Goal: Transaction & Acquisition: Purchase product/service

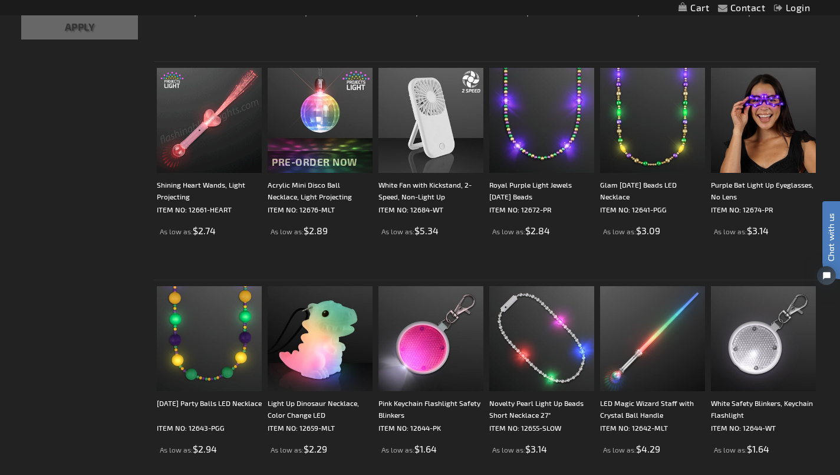
scroll to position [413, 0]
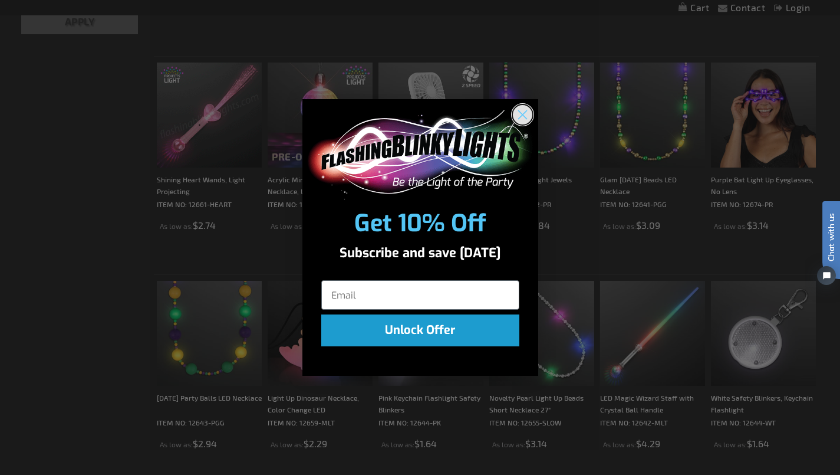
click at [528, 116] on circle "Close dialog" at bounding box center [521, 114] width 19 height 19
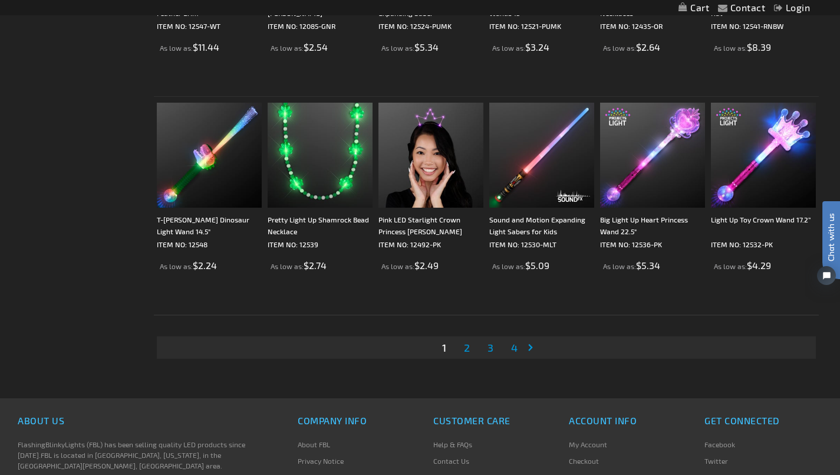
scroll to position [2091, 0]
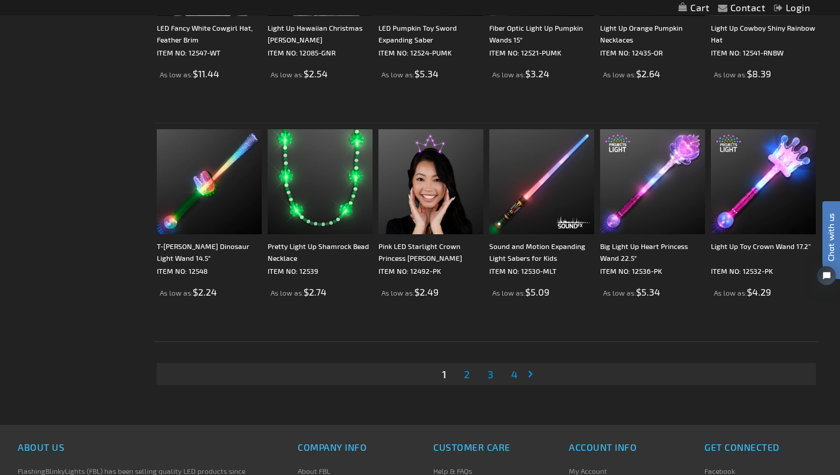
click at [464, 370] on span "2" at bounding box center [467, 373] width 6 height 13
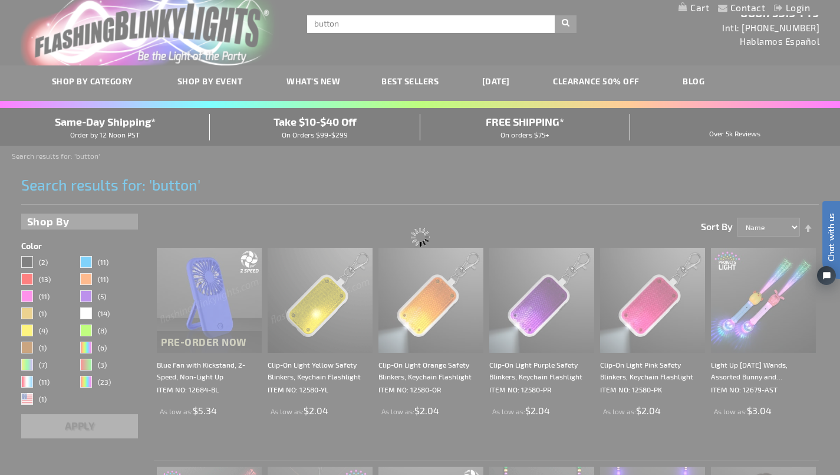
scroll to position [3, 0]
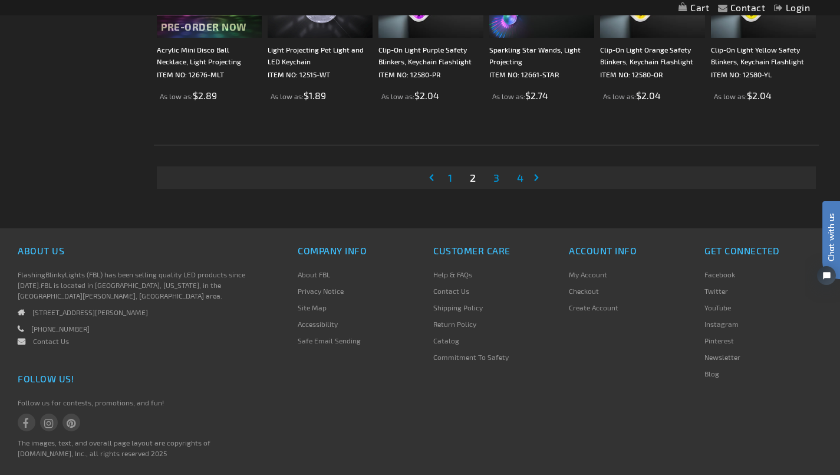
scroll to position [2300, 0]
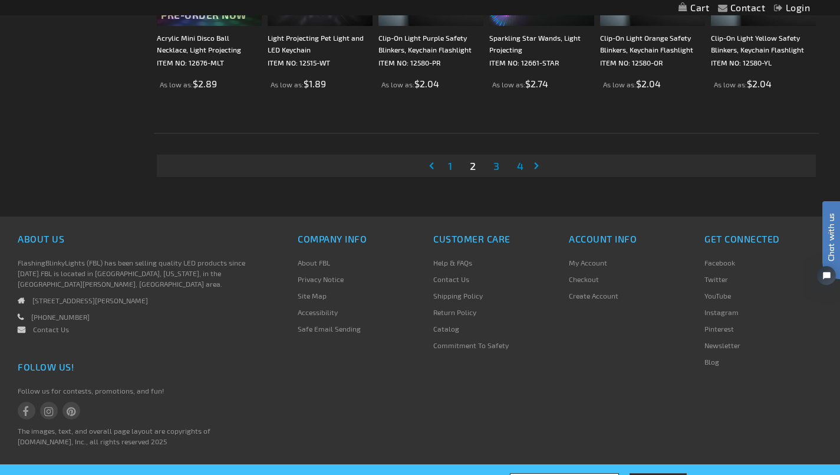
click at [494, 168] on span "3" at bounding box center [497, 165] width 6 height 13
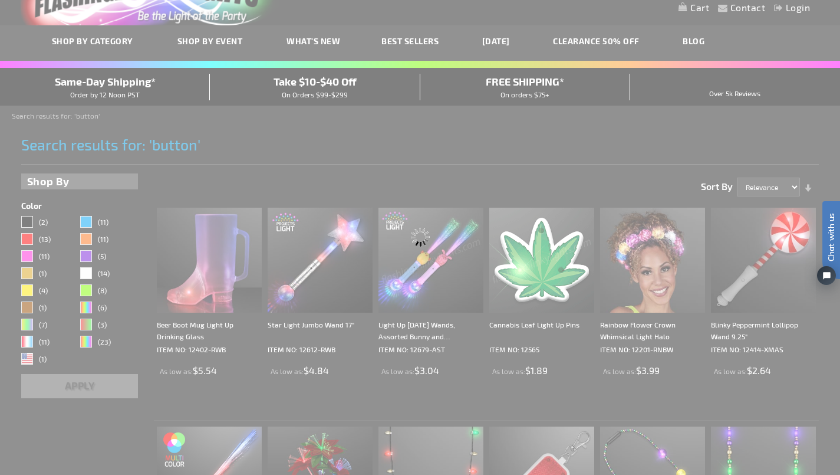
scroll to position [19, 0]
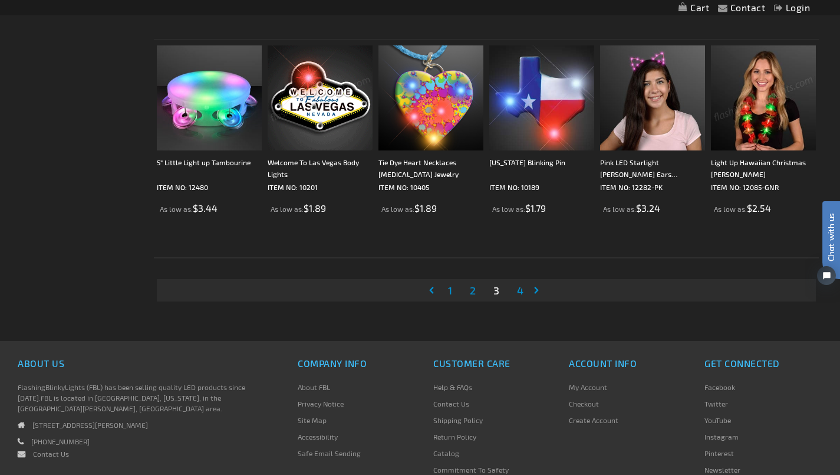
scroll to position [2293, 0]
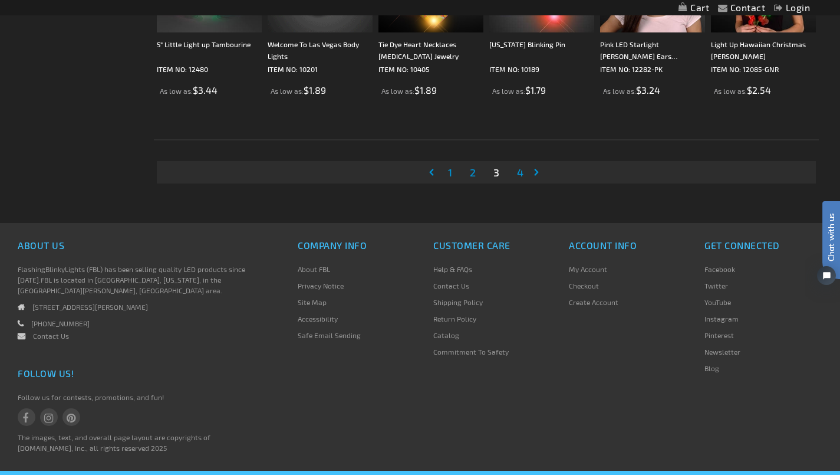
click at [517, 173] on span "4" at bounding box center [520, 172] width 6 height 13
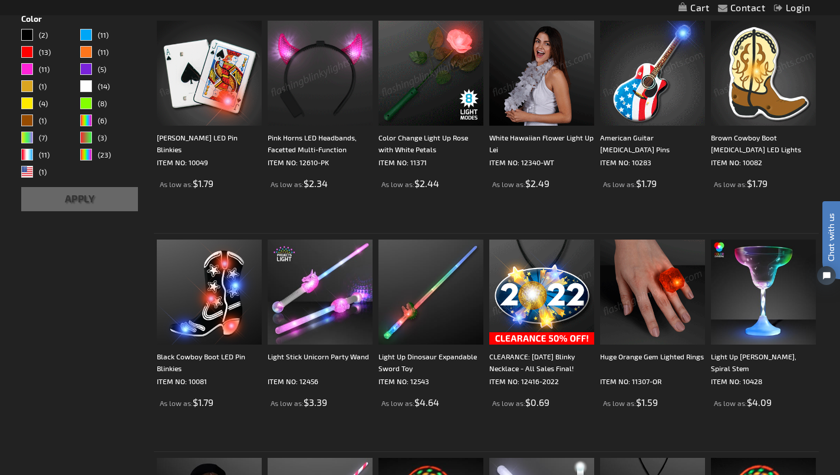
scroll to position [59, 0]
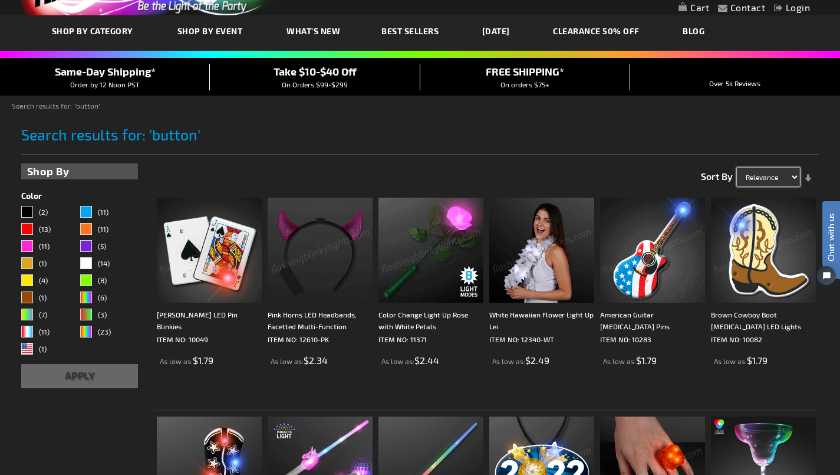
click at [798, 176] on select "Name Price Best Sellers Relevance" at bounding box center [768, 176] width 63 height 19
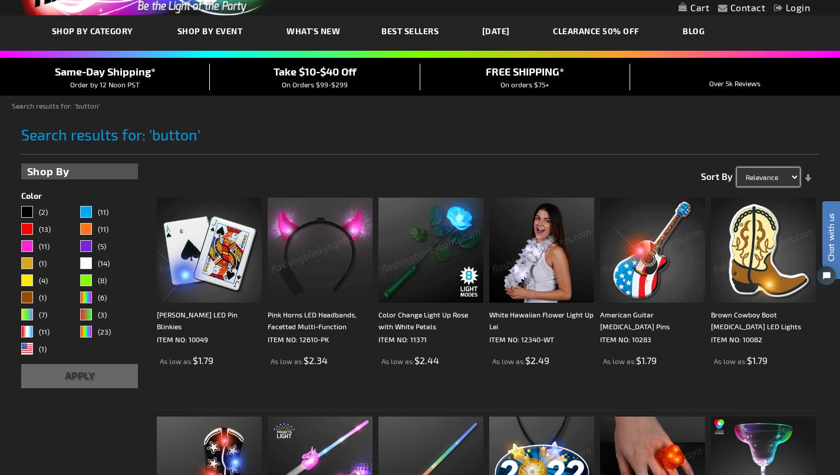
select select "price"
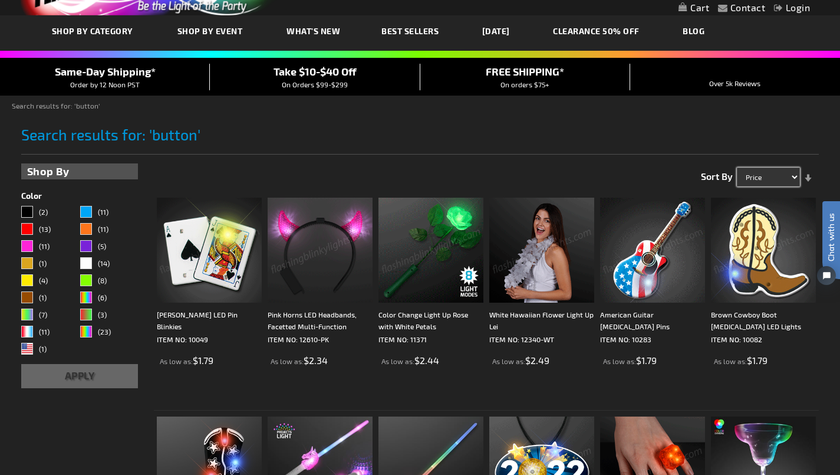
click at [737, 167] on select "Name Price Best Sellers Relevance" at bounding box center [768, 176] width 63 height 19
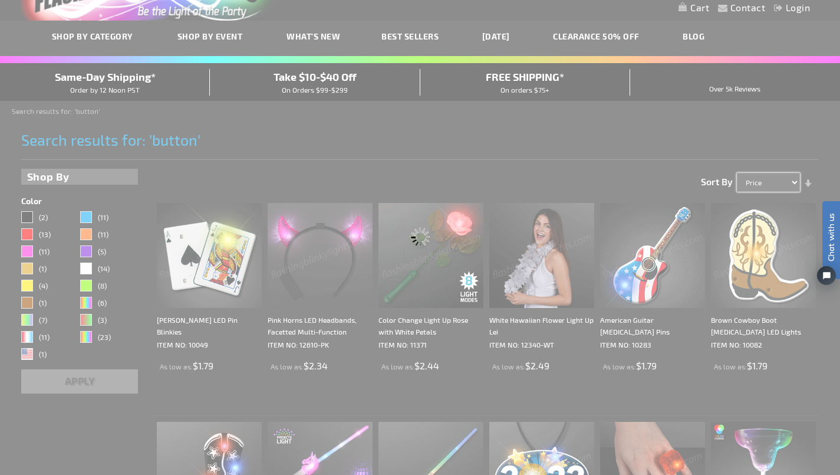
scroll to position [0, 0]
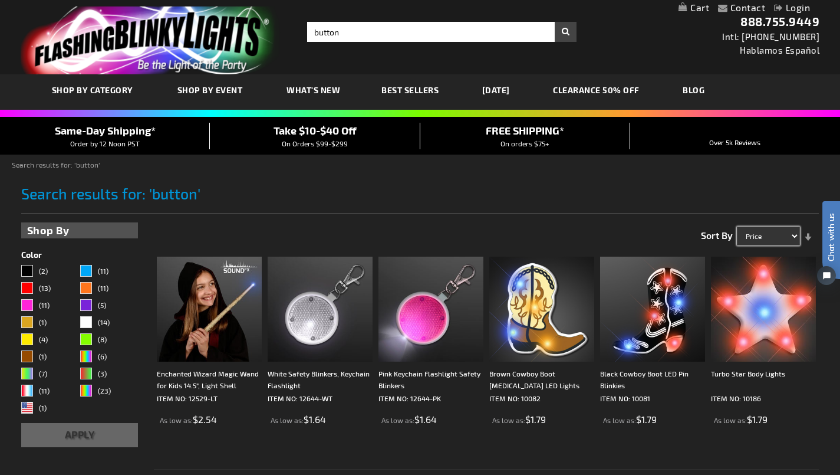
click at [793, 232] on select "Name Price Best Sellers Relevance" at bounding box center [768, 235] width 63 height 19
click html "Chat with us"
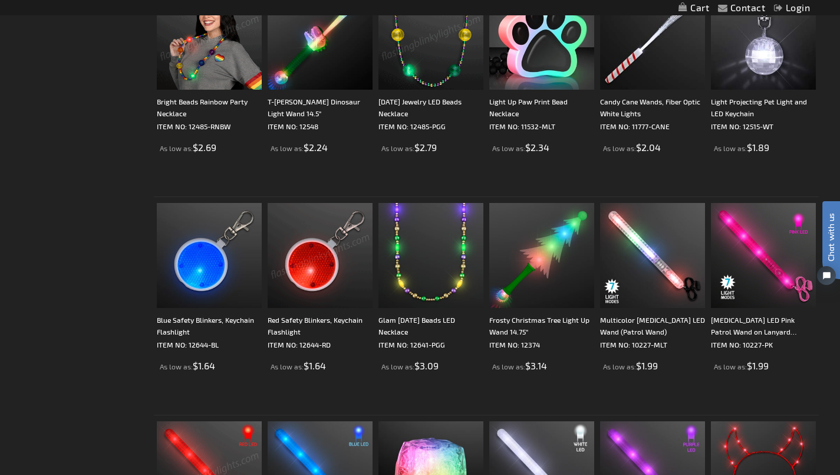
scroll to position [708, 0]
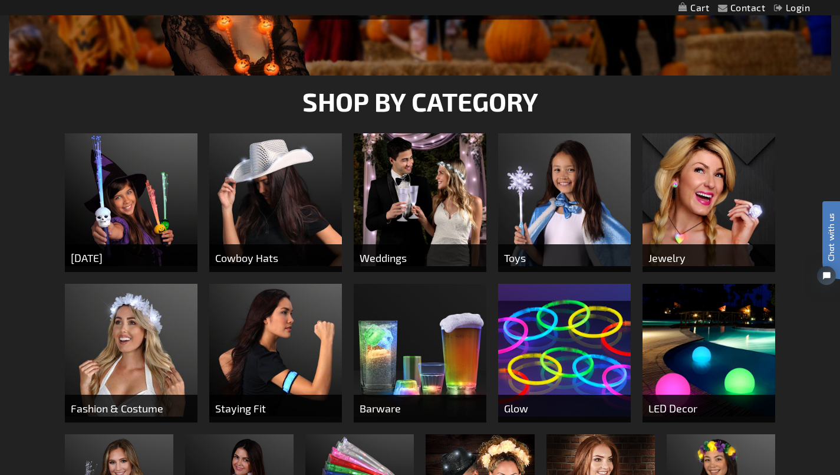
scroll to position [295, 0]
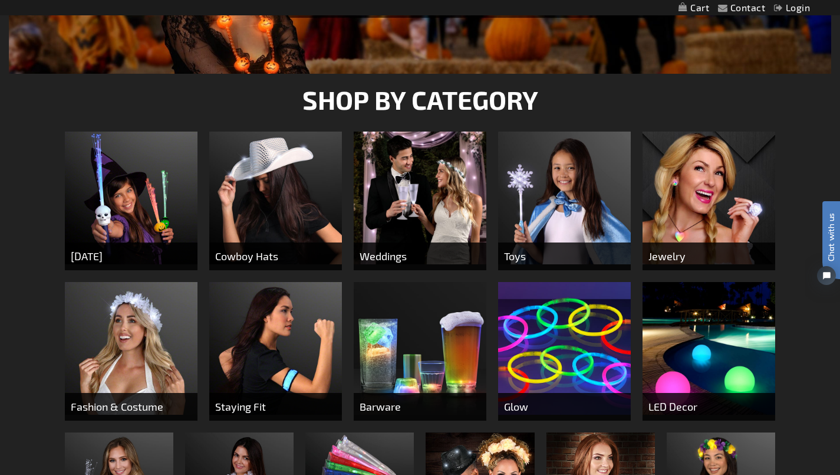
click at [685, 197] on img at bounding box center [709, 197] width 133 height 133
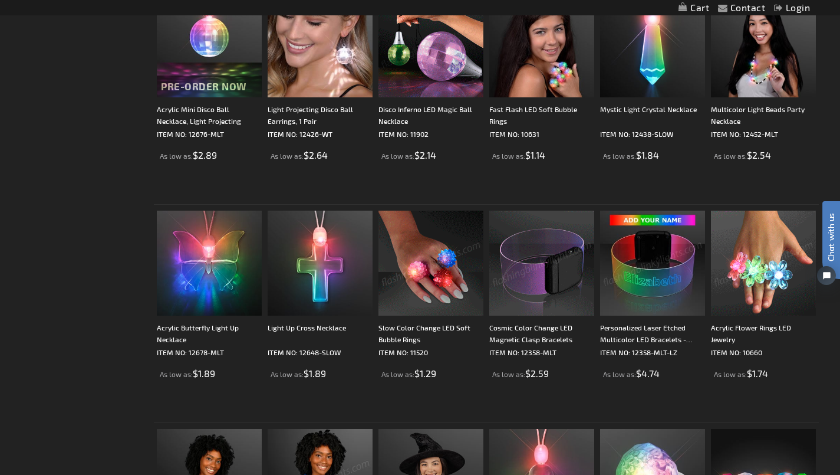
scroll to position [826, 0]
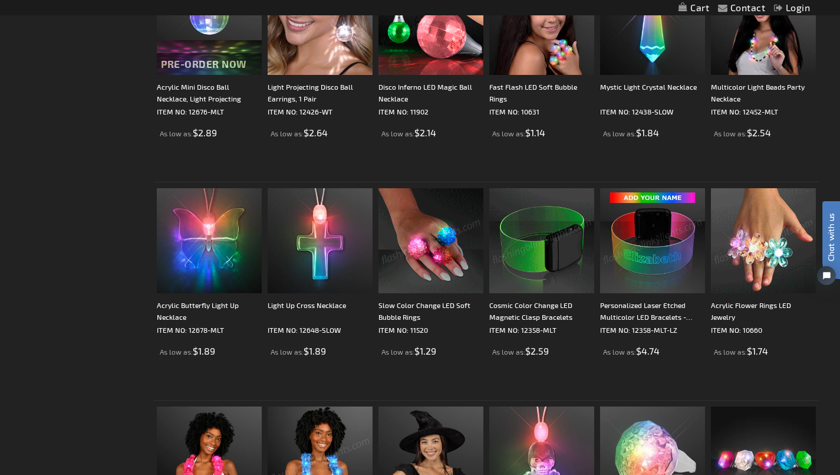
click at [661, 256] on img at bounding box center [652, 240] width 105 height 105
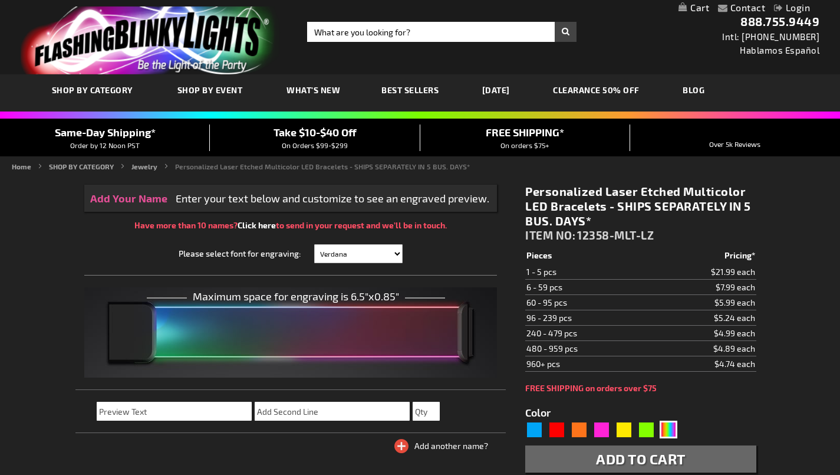
click at [191, 327] on span at bounding box center [308, 332] width 293 height 28
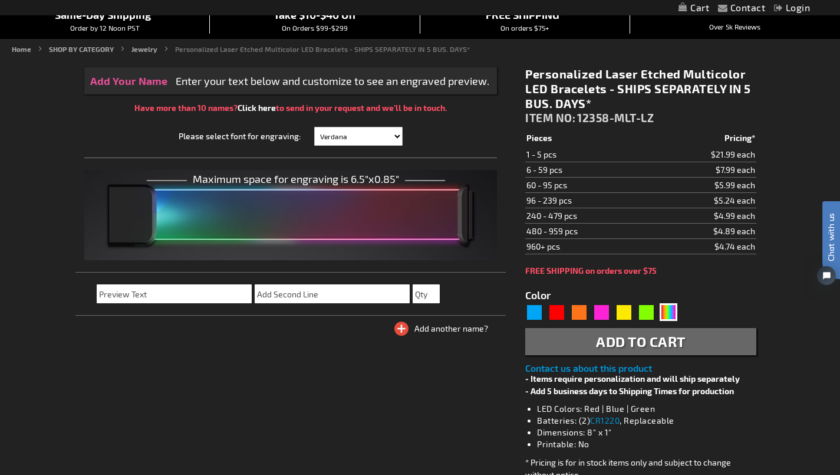
scroll to position [118, 0]
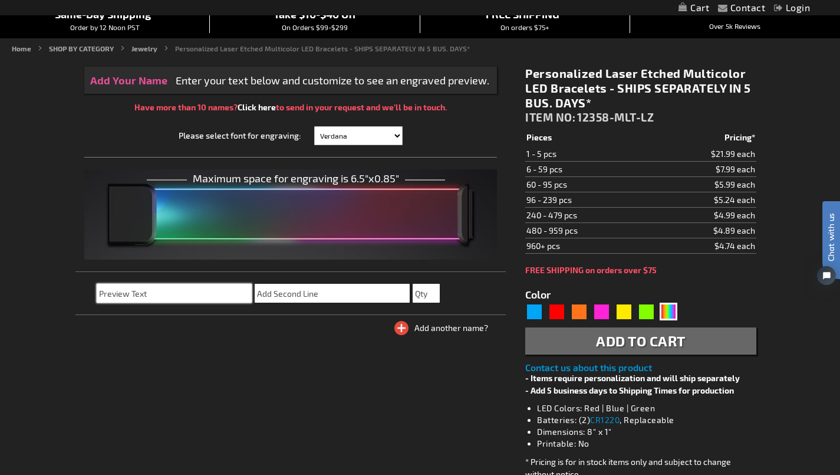
click at [233, 292] on input "text" at bounding box center [174, 293] width 155 height 19
type input "Line"
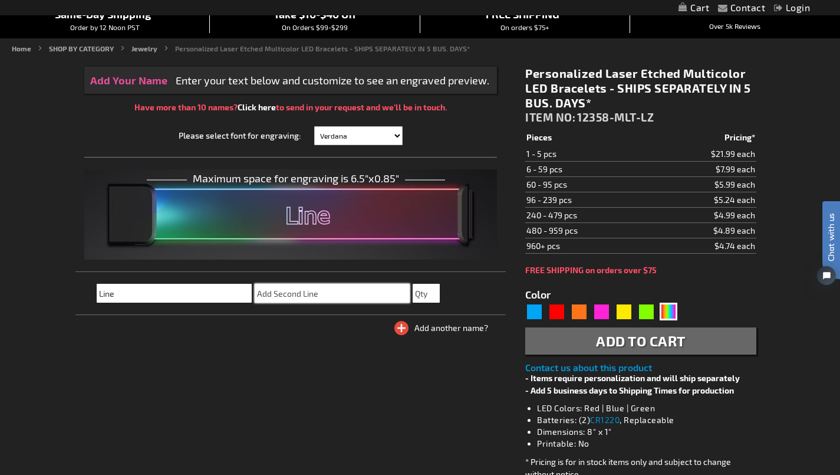
click at [281, 298] on input "text" at bounding box center [332, 293] width 155 height 19
type input "Dancer"
click at [463, 296] on div "Line Dancer" at bounding box center [291, 293] width 388 height 19
click at [315, 214] on span "Line Dancer" at bounding box center [308, 214] width 293 height 28
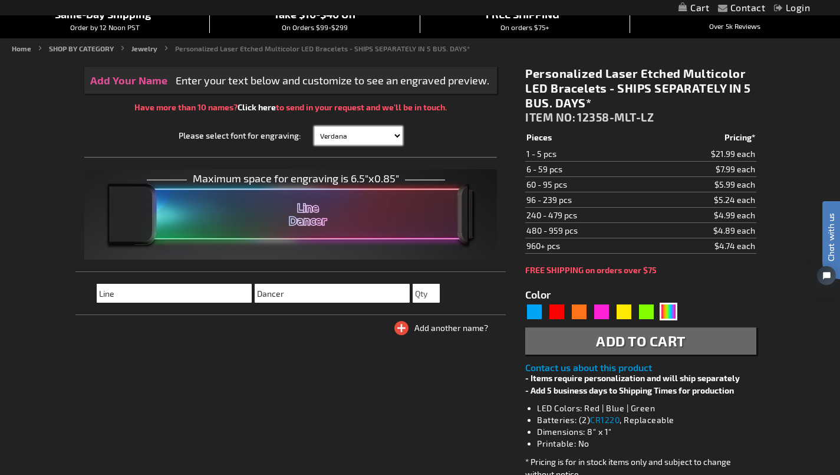
click at [391, 133] on select "Verdana Arial Arial Black Bauhaus 93 Berlin Sans Britannic Bold Cooper Black Co…" at bounding box center [358, 135] width 88 height 19
click at [314, 126] on select "Verdana Arial Arial Black Bauhaus 93 Berlin Sans Britannic Bold Cooper Black Co…" at bounding box center [358, 135] width 88 height 19
click at [397, 136] on select "Verdana Arial Arial Black Bauhaus 93 Berlin Sans Britannic Bold Cooper Black Co…" at bounding box center [358, 135] width 88 height 19
click at [314, 126] on select "Verdana Arial Arial Black Bauhaus 93 Berlin Sans Britannic Bold Cooper Black Co…" at bounding box center [358, 135] width 88 height 19
click at [397, 135] on select "Verdana Arial Arial Black Bauhaus 93 Berlin Sans Britannic Bold Cooper Black Co…" at bounding box center [358, 135] width 88 height 19
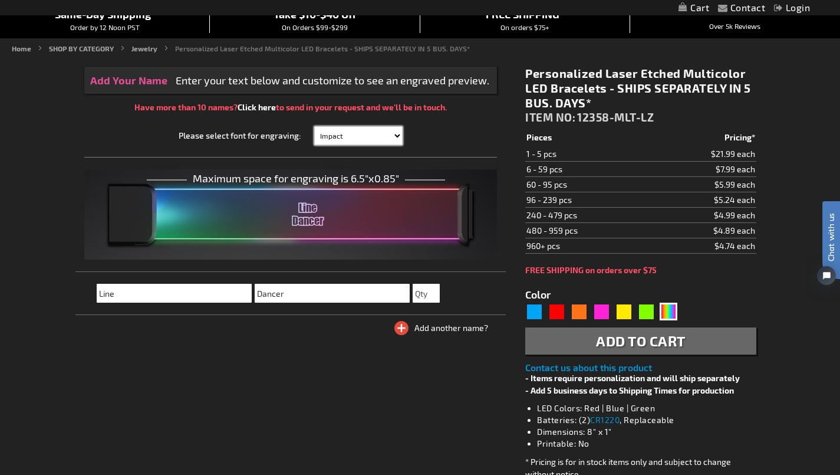
select select "Cooper Black"
click at [314, 126] on select "Verdana Arial Arial Black Bauhaus 93 Berlin Sans Britannic Bold Cooper Black Co…" at bounding box center [358, 135] width 88 height 19
click at [675, 308] on div "Multicolor" at bounding box center [669, 311] width 18 height 18
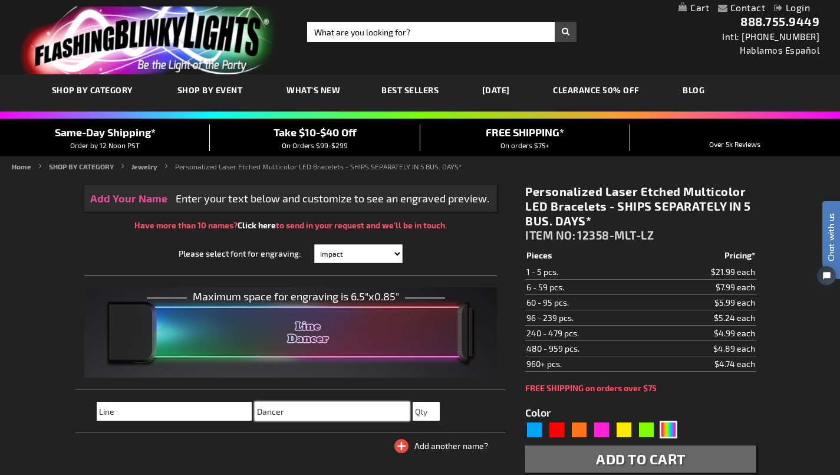
click at [257, 407] on input "Dancer" at bounding box center [332, 411] width 155 height 19
type input "LineDancer"
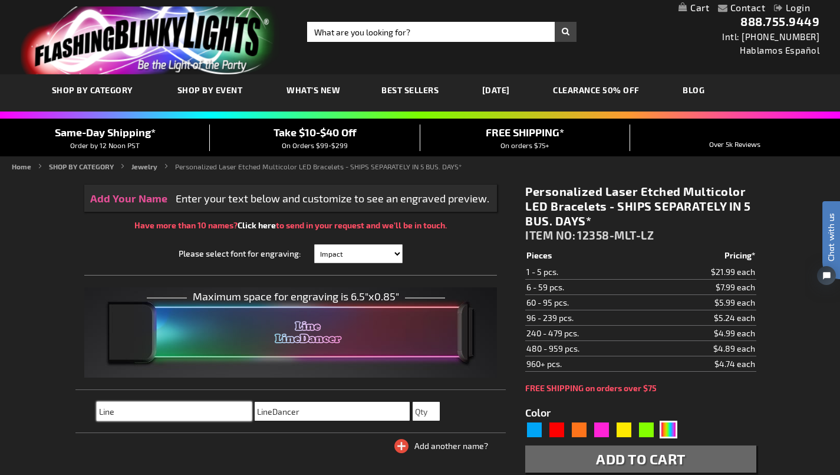
drag, startPoint x: 124, startPoint y: 410, endPoint x: 87, endPoint y: 414, distance: 37.9
click at [87, 414] on div "Line LineDancer" at bounding box center [290, 411] width 431 height 44
type input "Loretta"
click at [466, 400] on div "Loretta LineDancer" at bounding box center [290, 411] width 431 height 44
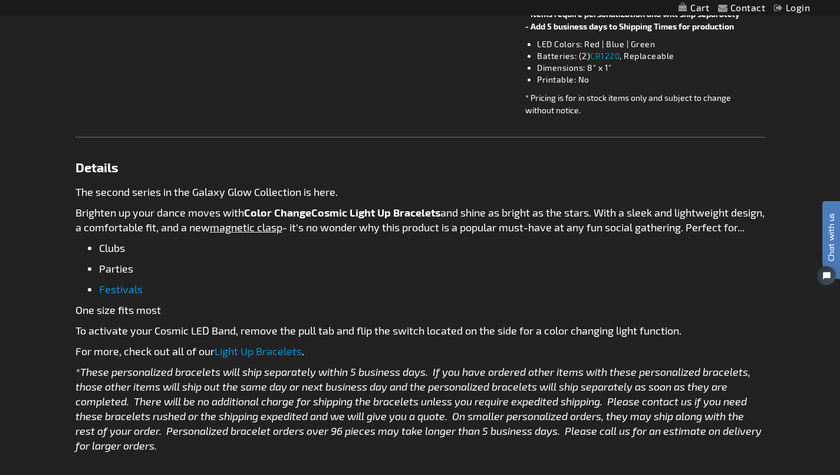
scroll to position [531, 0]
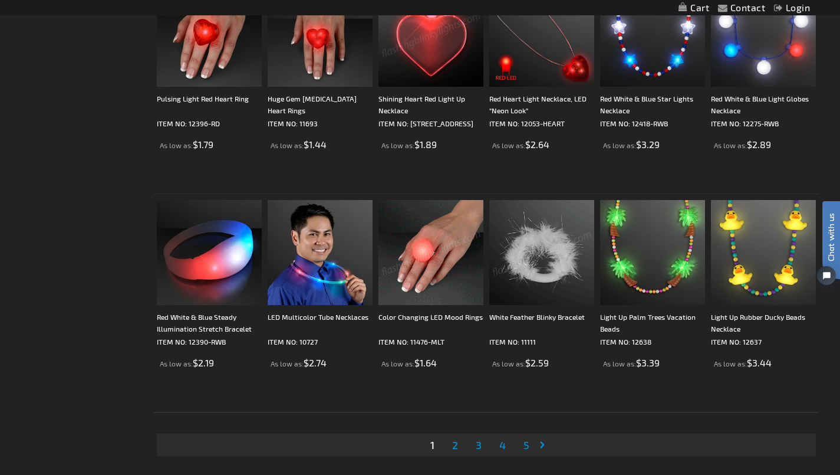
scroll to position [2241, 0]
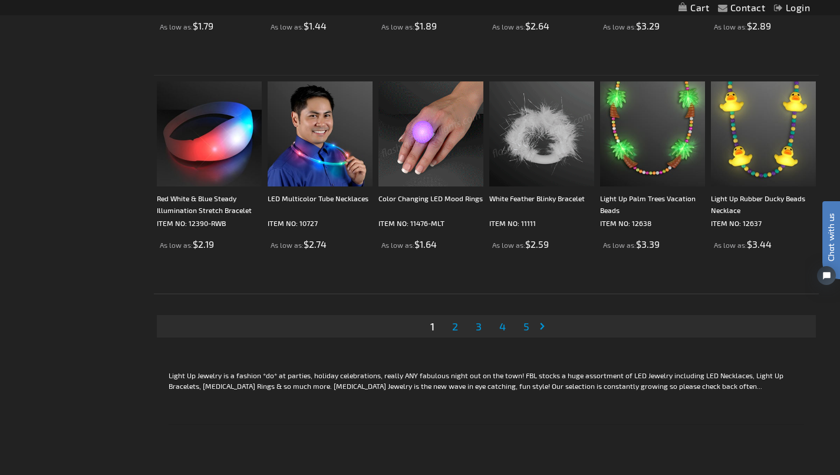
click at [452, 325] on span "2" at bounding box center [455, 326] width 6 height 13
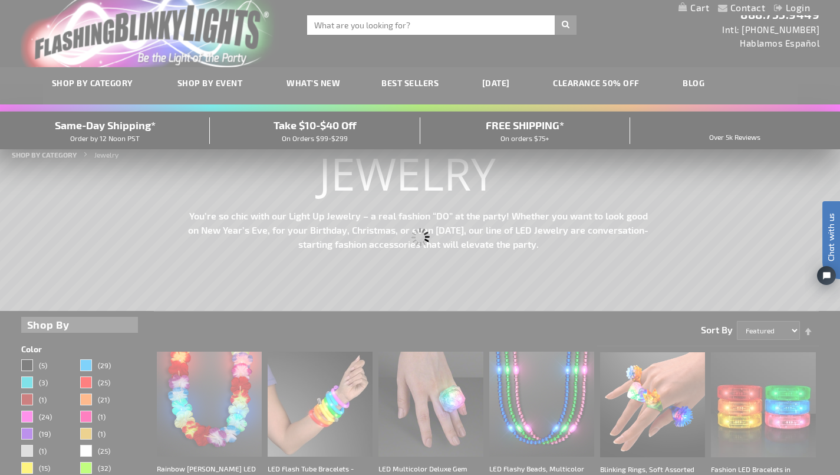
scroll to position [0, 0]
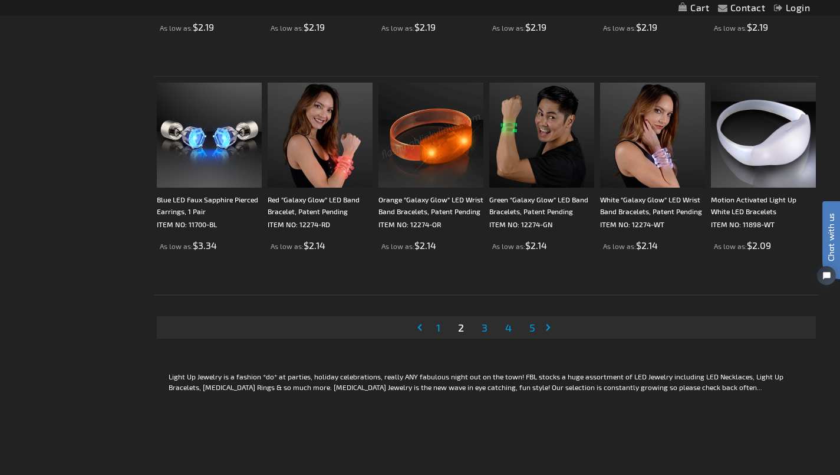
scroll to position [2241, 0]
click at [482, 324] on span "3" at bounding box center [485, 326] width 6 height 13
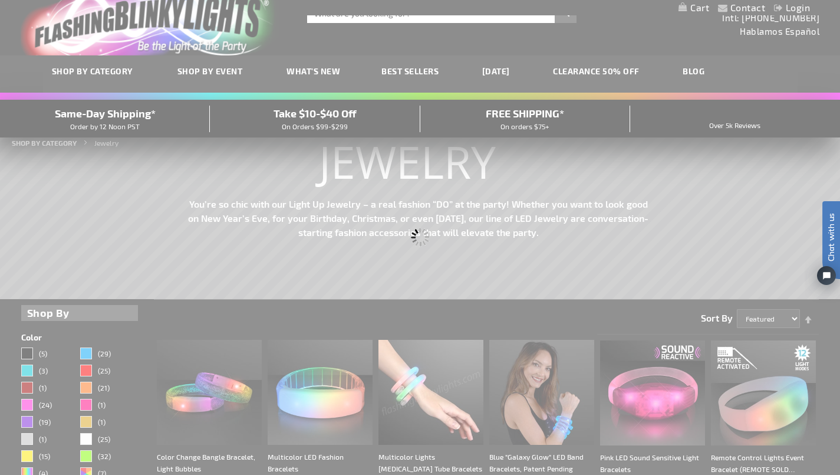
scroll to position [0, 0]
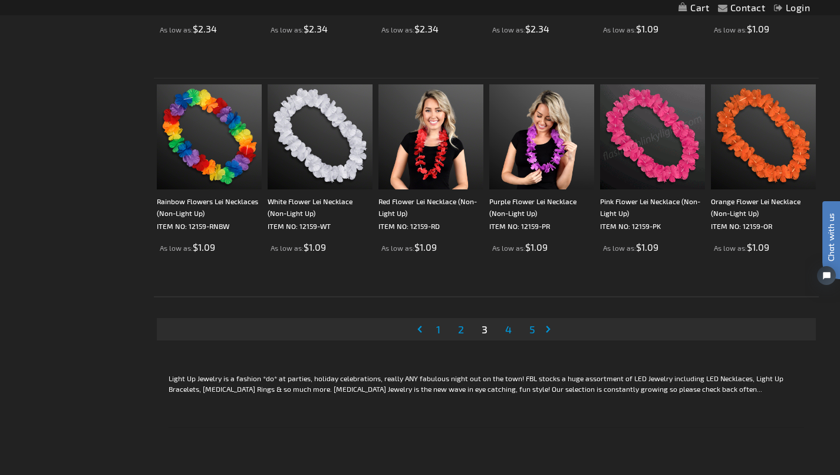
scroll to position [2300, 0]
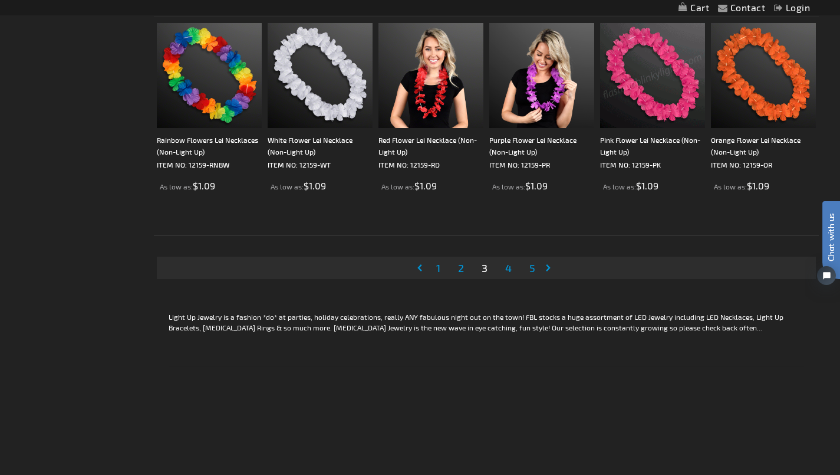
click at [505, 268] on span "4" at bounding box center [508, 267] width 6 height 13
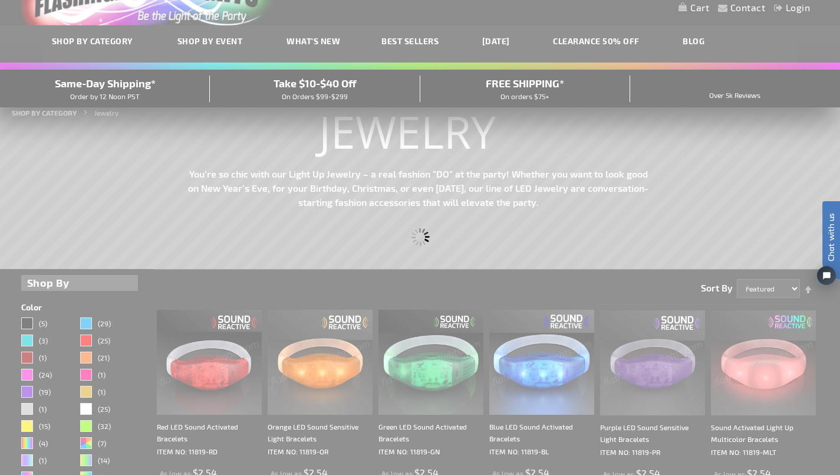
scroll to position [19, 0]
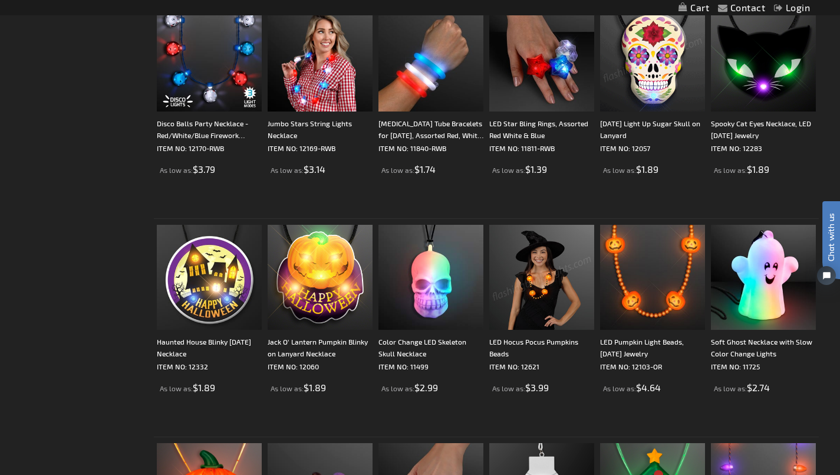
scroll to position [767, 0]
